Goal: Transaction & Acquisition: Purchase product/service

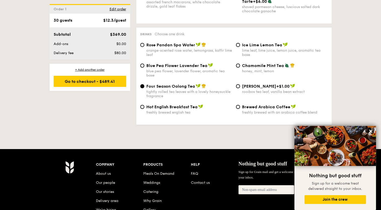
drag, startPoint x: 120, startPoint y: 112, endPoint x: 146, endPoint y: 107, distance: 27.0
click at [370, 131] on icon at bounding box center [371, 131] width 5 height 5
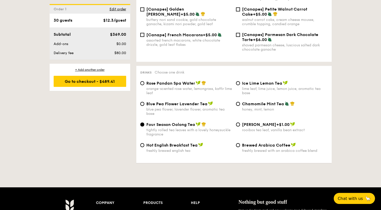
scroll to position [807, 0]
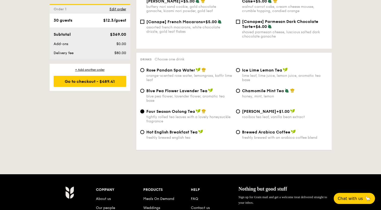
click at [303, 78] on div "lime leaf, lime juice, lemon juice, aromatic tea base" at bounding box center [285, 78] width 86 height 9
click at [240, 72] on input "Ice Lime Lemon Tea lime leaf, lime juice, lemon juice, aromatic tea base" at bounding box center [238, 70] width 4 height 4
radio input "true"
click at [198, 111] on img at bounding box center [198, 111] width 5 height 5
click at [144, 111] on input "Four Season Oolong Tea tightly rolled tea leaves with a lovely honeysuckle frag…" at bounding box center [142, 111] width 4 height 4
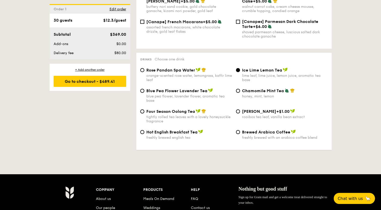
radio input "true"
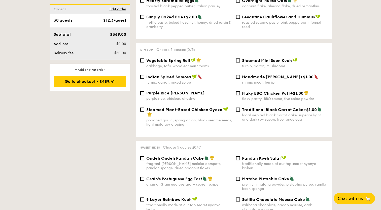
scroll to position [428, 0]
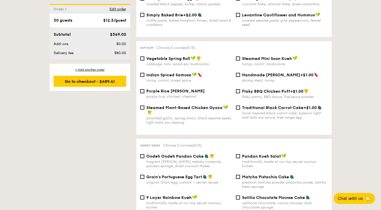
click at [200, 64] on div "cabbage, tofu, wood ear mushrooms" at bounding box center [189, 64] width 86 height 4
click at [144, 60] on input "Vegetable Spring Roll cabbage, tofu, wood ear mushrooms" at bounding box center [142, 58] width 4 height 4
click at [200, 64] on div "cabbage, tofu, wood ear mushrooms" at bounding box center [189, 64] width 86 height 4
click at [144, 60] on input "Vegetable Spring Roll cabbage, tofu, wood ear mushrooms" at bounding box center [142, 58] width 4 height 4
checkbox input "false"
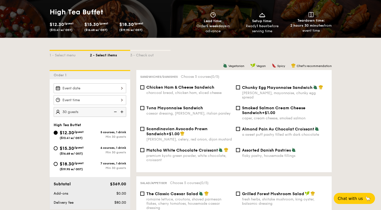
scroll to position [50, 0]
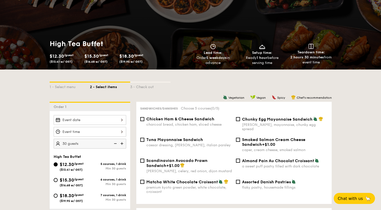
click at [196, 121] on span "Chicken Ham & Cheese Sandwich" at bounding box center [180, 119] width 68 height 5
click at [144, 121] on input "Chicken Ham & Cheese Sandwich charcoal bread, chicken ham, sliced cheese" at bounding box center [142, 119] width 4 height 4
checkbox input "true"
click at [240, 121] on div "Chunky Egg Mayonnaise Sandwich dijon mustard, mayonnaise, chunky egg spread" at bounding box center [282, 124] width 96 height 15
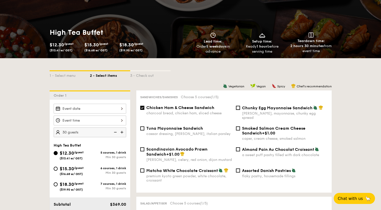
scroll to position [126, 0]
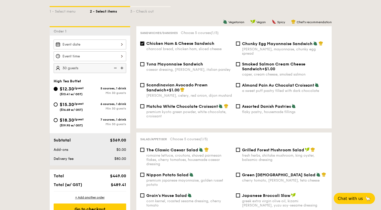
click at [248, 53] on div "Chicken Ham & Cheese Sandwich charcoal bread, chicken ham, sliced cheese Chunky…" at bounding box center [234, 51] width 192 height 21
click at [247, 46] on span "Chunky Egg Mayonnaise Sandwich" at bounding box center [277, 43] width 71 height 5
click at [240, 46] on input "Chunky Egg Mayonnaise Sandwich dijon mustard, mayonnaise, chunky egg spread" at bounding box center [238, 44] width 4 height 4
checkbox input "true"
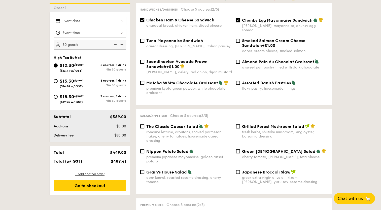
scroll to position [151, 0]
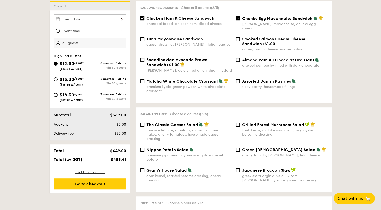
click at [241, 126] on div "Grilled Forest Mushroom Salad fresh herbs, shiitake mushroom, king oyster, bals…" at bounding box center [282, 129] width 96 height 15
click at [240, 122] on div "Grilled Forest Mushroom Salad fresh herbs, shiitake mushroom, king oyster, bals…" at bounding box center [282, 129] width 96 height 15
click at [239, 123] on input "Grilled Forest Mushroom Salad fresh herbs, shiitake mushroom, king oyster, bals…" at bounding box center [238, 125] width 4 height 4
checkbox input "true"
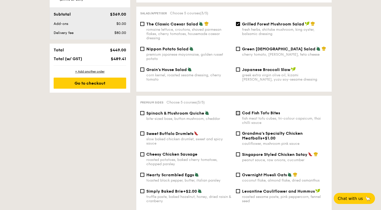
click at [238, 111] on input "Cod Fish Tofu Bites fish meat tofu cubes, tri-colour capsicum, thai chilli sauce" at bounding box center [238, 113] width 4 height 4
checkbox input "true"
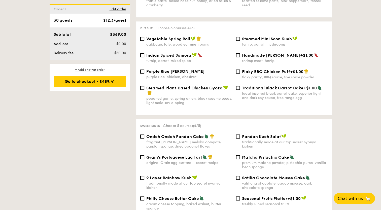
scroll to position [454, 0]
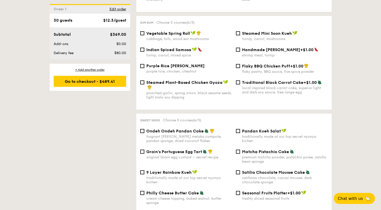
click at [236, 133] on div "Pandan Kueh Salat traditionally made at our top secret nyonya kichen" at bounding box center [282, 136] width 96 height 15
click at [237, 133] on input "Pandan Kueh Salat traditionally made at our top secret nyonya kichen" at bounding box center [238, 131] width 4 height 4
checkbox input "true"
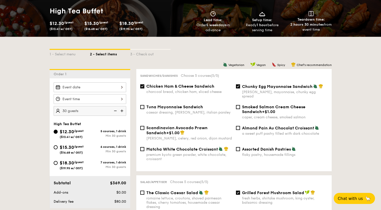
scroll to position [25, 0]
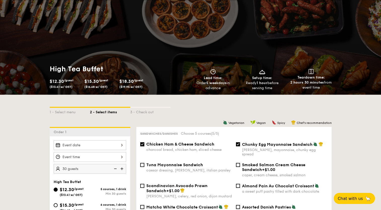
click at [239, 142] on div "Chunky Egg Mayonnaise Sandwich dijon mustard, mayonnaise, chunky egg spread" at bounding box center [282, 149] width 96 height 15
click at [238, 143] on input "Chunky Egg Mayonnaise Sandwich dijon mustard, mayonnaise, chunky egg spread" at bounding box center [238, 144] width 4 height 4
checkbox input "false"
click at [143, 142] on div "Chicken Ham & Cheese Sandwich charcoal bread, chicken ham, sliced cheese" at bounding box center [186, 147] width 96 height 10
click at [144, 144] on div "Chicken Ham & Cheese Sandwich charcoal bread, chicken ham, sliced cheese" at bounding box center [186, 147] width 96 height 10
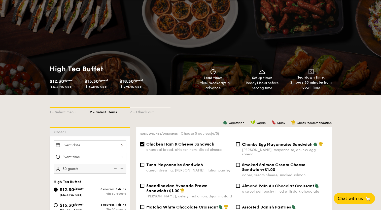
click at [143, 144] on input "Chicken Ham & Cheese Sandwich charcoal bread, chicken ham, sliced cheese" at bounding box center [142, 144] width 4 height 4
checkbox input "false"
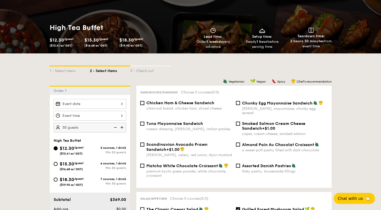
scroll to position [151, 0]
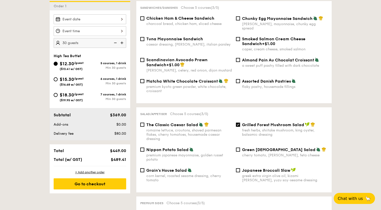
click at [237, 123] on input "Grilled Forest Mushroom Salad fresh herbs, shiitake mushroom, king oyster, bals…" at bounding box center [238, 125] width 4 height 4
checkbox input "false"
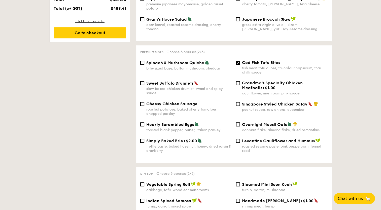
click at [236, 66] on div "Cod Fish Tofu Bites fish meat tofu cubes, tri-colour capsicum, thai chilli sauce" at bounding box center [282, 67] width 96 height 14
click at [237, 63] on div "Cod Fish Tofu Bites fish meat tofu cubes, tri-colour capsicum, thai chilli sauce" at bounding box center [282, 67] width 96 height 14
click at [238, 61] on input "Cod Fish Tofu Bites fish meat tofu cubes, tri-colour capsicum, thai chilli sauce" at bounding box center [238, 63] width 4 height 4
checkbox input "false"
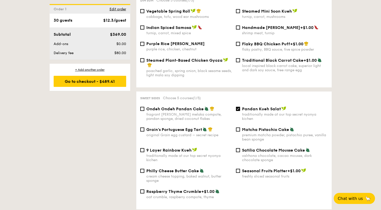
scroll to position [479, 0]
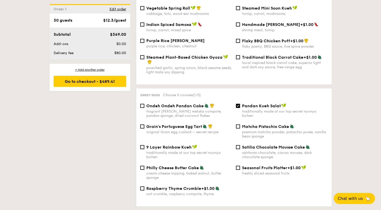
click at [239, 107] on input "Pandan Kueh Salat traditionally made at our top secret nyonya kichen" at bounding box center [238, 106] width 4 height 4
checkbox input "false"
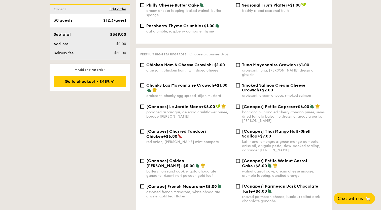
scroll to position [731, 0]
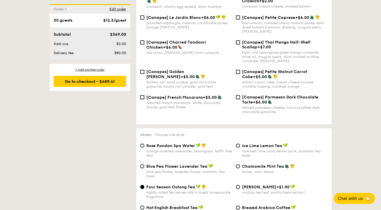
click at [144, 189] on div "Four Season Oolong Tea tightly rolled tea leaves with a lovely honeysuckle frag…" at bounding box center [186, 192] width 96 height 15
click at [147, 151] on div "orange-scented rose water, lemongrass, kaffir lime leaf" at bounding box center [189, 153] width 86 height 9
click at [144, 148] on input "Rose Pandan Spa Water orange-scented rose water, lemongrass, kaffir lime leaf" at bounding box center [142, 146] width 4 height 4
radio input "true"
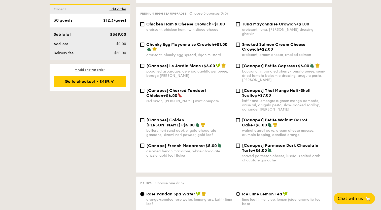
scroll to position [681, 0]
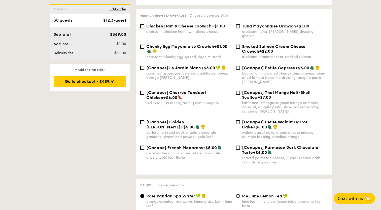
click at [189, 42] on div "Chicken Ham & Cheese Crowich +$1.00 croissant, chicken ham, twin sliced cheese …" at bounding box center [234, 34] width 192 height 20
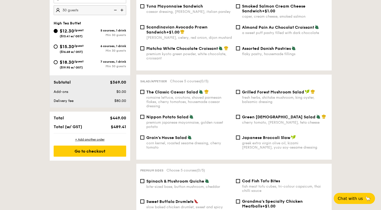
scroll to position [176, 0]
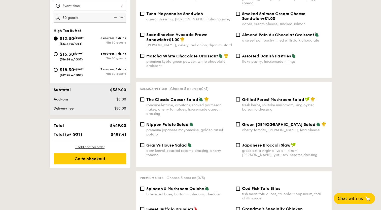
click at [208, 60] on div "premium kyoto green powder, white chocolate, croissant" at bounding box center [189, 63] width 86 height 9
click at [144, 58] on input "Matcha White Chocolate Croissant premium kyoto green powder, white chocolate, c…" at bounding box center [142, 56] width 4 height 4
click at [208, 60] on div "premium kyoto green powder, white chocolate, croissant" at bounding box center [189, 63] width 86 height 9
click at [144, 58] on input "Matcha White Chocolate Croissant premium kyoto green powder, white chocolate, c…" at bounding box center [142, 56] width 4 height 4
click at [221, 53] on img at bounding box center [221, 55] width 5 height 5
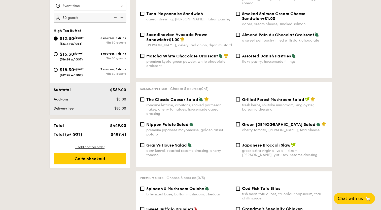
click at [144, 54] on input "Matcha White Chocolate Croissant premium kyoto green powder, white chocolate, c…" at bounding box center [142, 56] width 4 height 4
checkbox input "true"
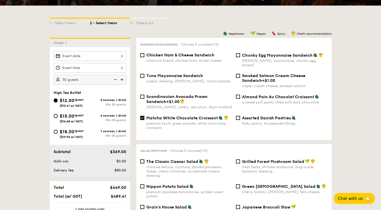
scroll to position [101, 0]
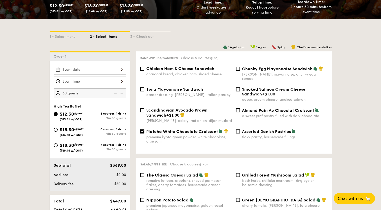
click at [254, 69] on span "Chunky Egg Mayonnaise Sandwich" at bounding box center [277, 69] width 71 height 5
click at [240, 69] on input "Chunky Egg Mayonnaise Sandwich dijon mustard, mayonnaise, chunky egg spread" at bounding box center [238, 69] width 4 height 4
checkbox input "true"
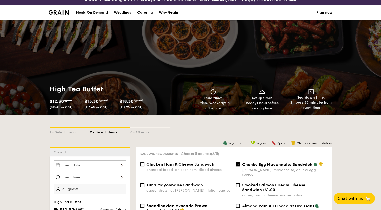
scroll to position [0, 0]
